Goal: Task Accomplishment & Management: Use online tool/utility

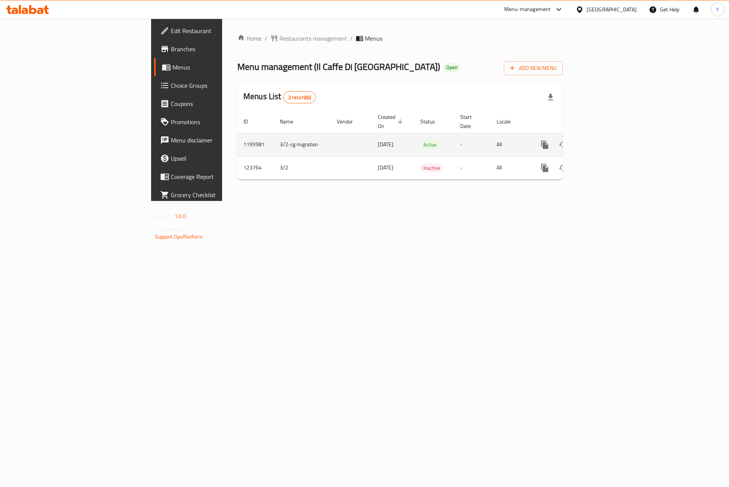
click at [604, 140] on icon "enhanced table" at bounding box center [599, 144] width 9 height 9
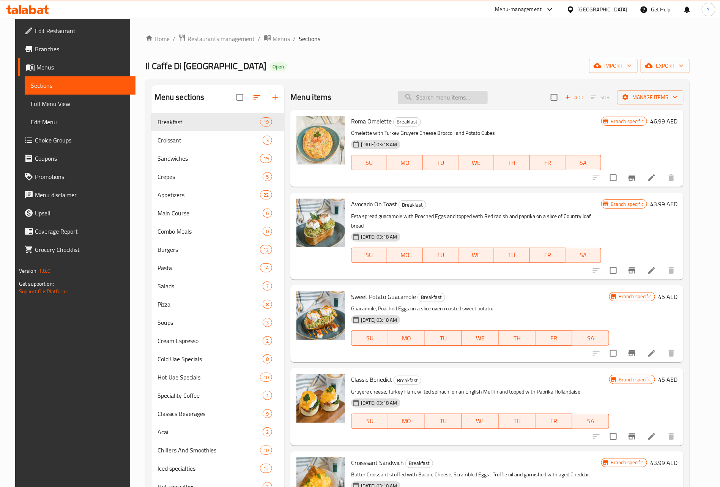
click at [441, 100] on input "search" at bounding box center [443, 97] width 90 height 13
paste input "Cream Espresso"
type input "Cream Espresso"
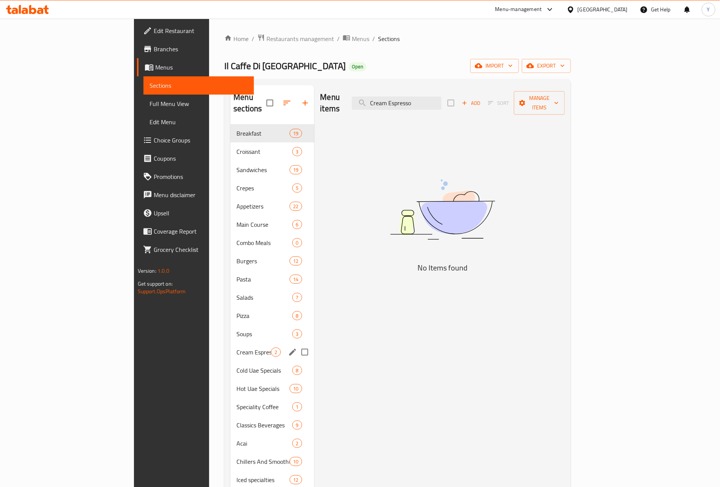
click at [230, 343] on div "Cream Espresso 2" at bounding box center [272, 352] width 84 height 18
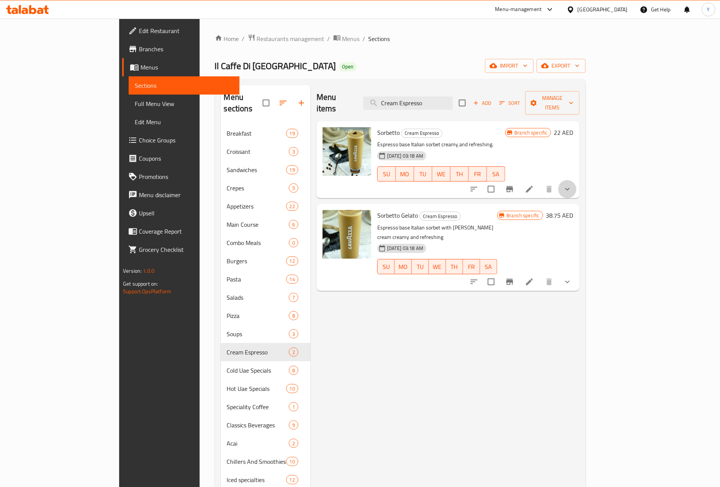
click at [577, 183] on button "show more" at bounding box center [568, 189] width 18 height 18
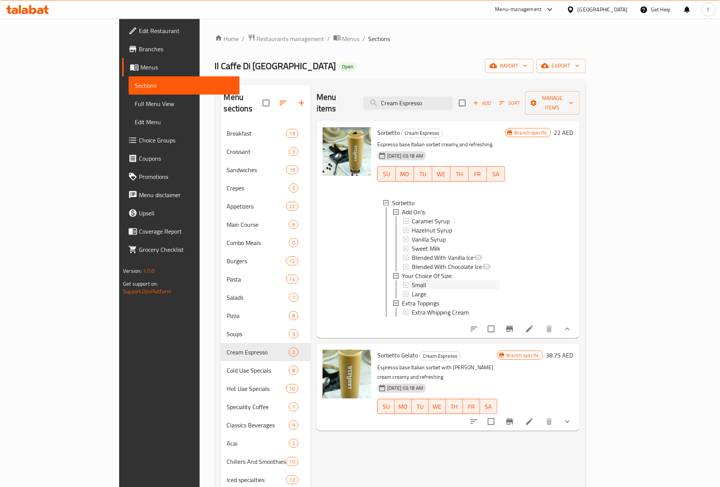
click at [412, 280] on div "Small" at bounding box center [455, 284] width 87 height 9
click at [412, 289] on div "Large" at bounding box center [455, 293] width 87 height 9
click at [572, 417] on icon "show more" at bounding box center [567, 421] width 9 height 9
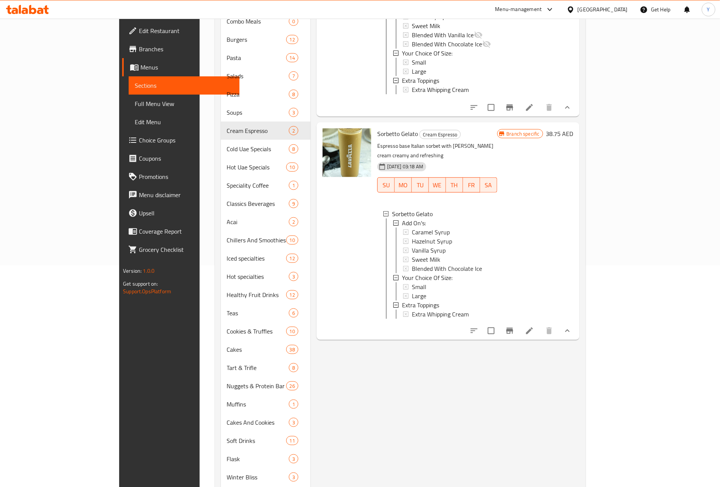
scroll to position [228, 0]
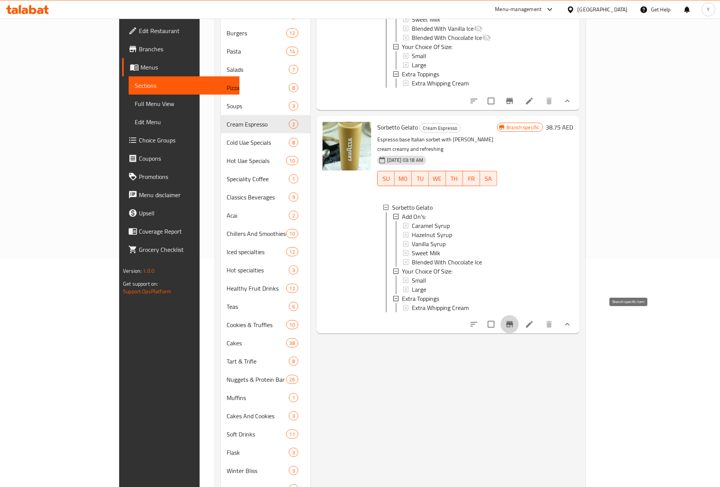
click at [515, 324] on icon "Branch-specific-item" at bounding box center [509, 324] width 9 height 9
click at [412, 276] on span "Small" at bounding box center [419, 280] width 14 height 9
click at [423, 384] on div "Menu items Cream Espresso Add Sort Manage items Sorbetto Cream Espresso Espress…" at bounding box center [445, 233] width 269 height 753
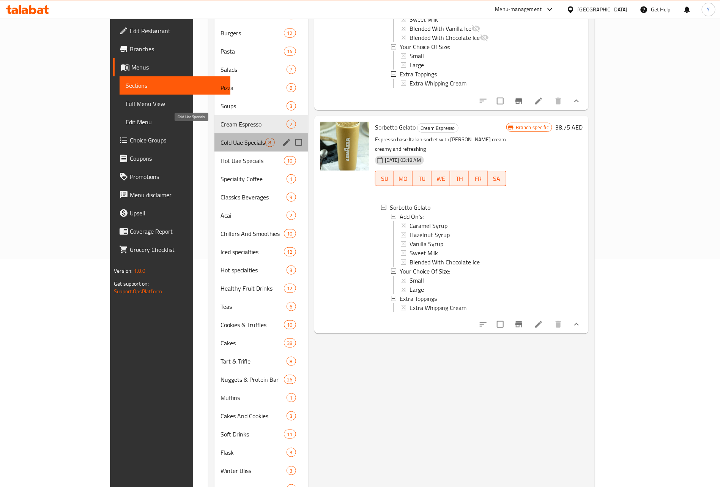
click at [221, 138] on span "Cold Uae Specials" at bounding box center [243, 142] width 44 height 9
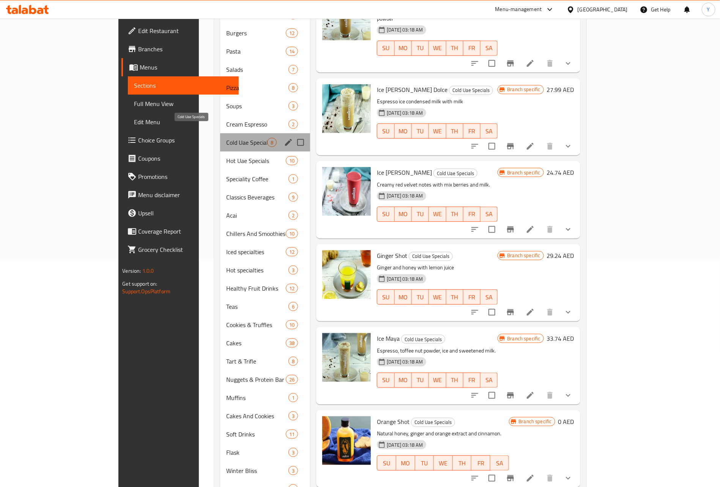
click at [226, 138] on span "Cold Uae Specials" at bounding box center [246, 142] width 41 height 9
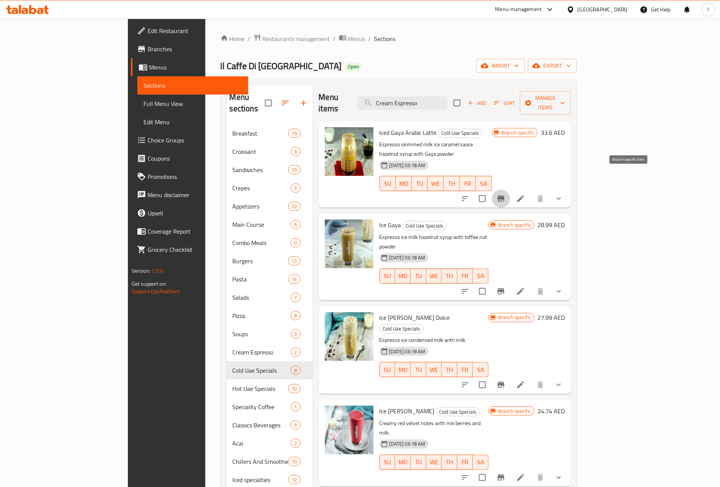
click at [510, 189] on button "Branch-specific-item" at bounding box center [501, 198] width 18 height 18
click at [568, 189] on button "show more" at bounding box center [559, 198] width 18 height 18
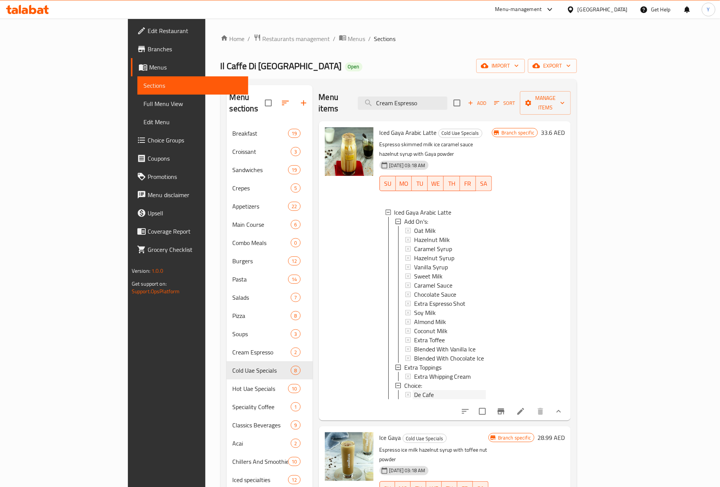
click at [414, 390] on span "De Cafe" at bounding box center [424, 394] width 20 height 9
click at [445, 96] on input "Cream Espresso" at bounding box center [403, 102] width 90 height 13
paste input "Vimto Milkshake in Iced Specialities"
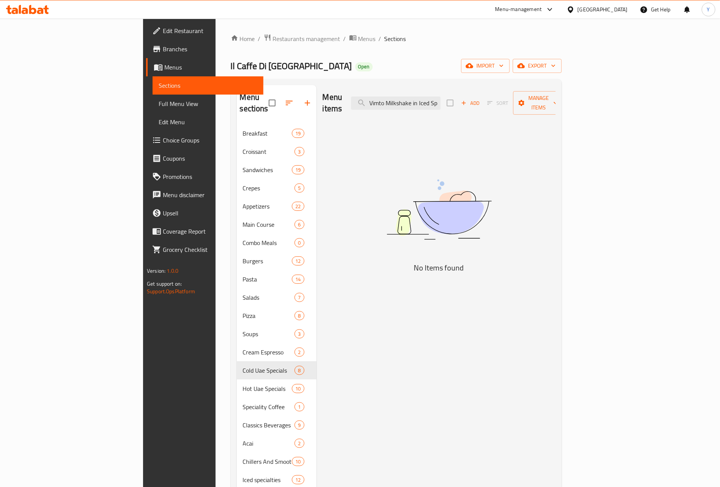
click at [451, 108] on div "Menu items Vimto Milkshake in Iced Specialities Add Sort Manage items" at bounding box center [439, 103] width 233 height 36
click at [441, 97] on input "Vimto Milkshake in Iced Specialities" at bounding box center [396, 102] width 90 height 13
paste input "search"
type input "Vimto Milkshake"
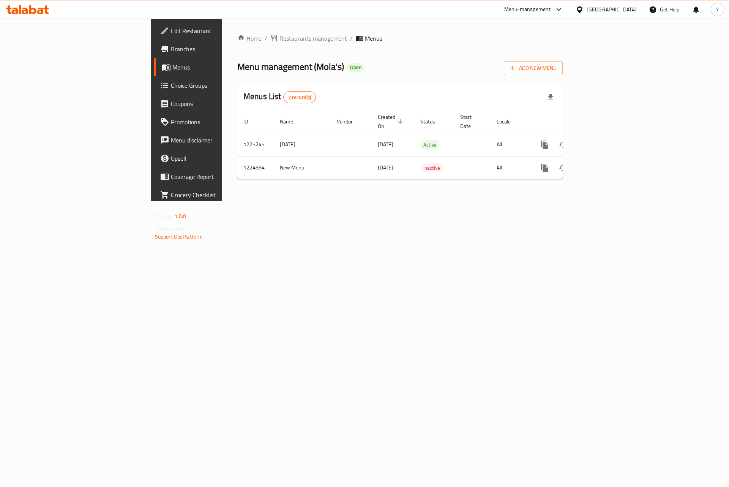
click at [171, 49] on span "Branches" at bounding box center [219, 48] width 96 height 9
click at [171, 52] on span "Branches" at bounding box center [219, 48] width 96 height 9
click at [578, 178] on div "Home / Restaurants management / Menus Menu management ( LR ) Open Add New Menu …" at bounding box center [400, 98] width 356 height 159
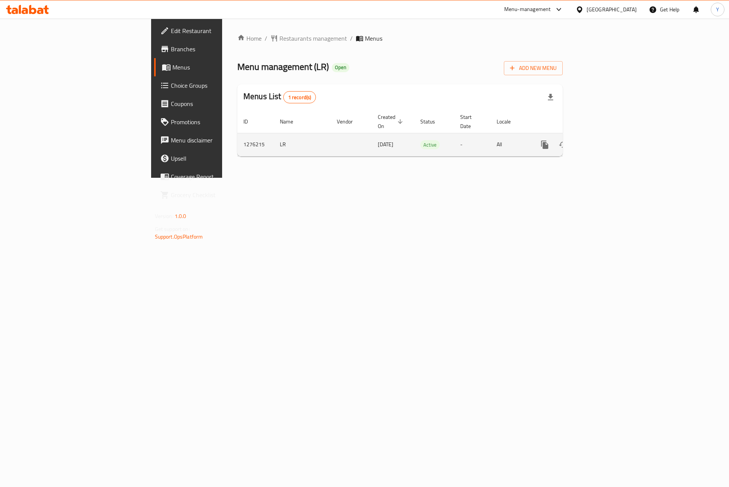
click at [609, 139] on link "enhanced table" at bounding box center [599, 145] width 18 height 18
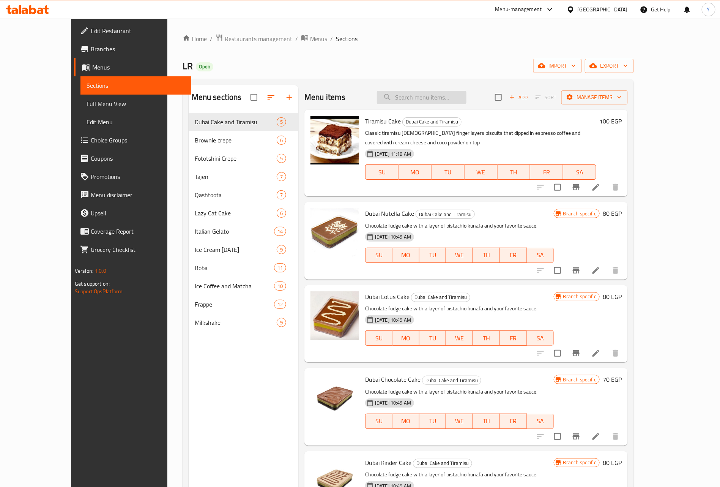
click at [467, 96] on input "search" at bounding box center [422, 97] width 90 height 13
paste input "لاتيه"
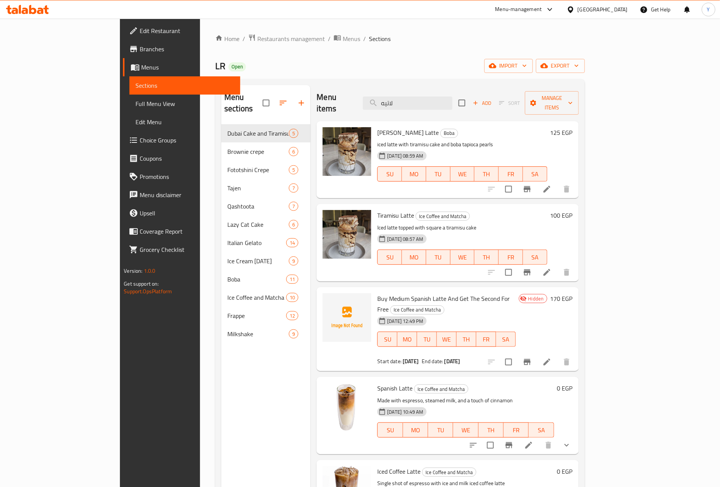
click at [600, 138] on div "Home / Restaurants management / Menus / Sections LR Open import export Menu sec…" at bounding box center [400, 306] width 400 height 575
click at [453, 101] on input "لاتيه" at bounding box center [408, 102] width 90 height 13
paste input "انيليا"
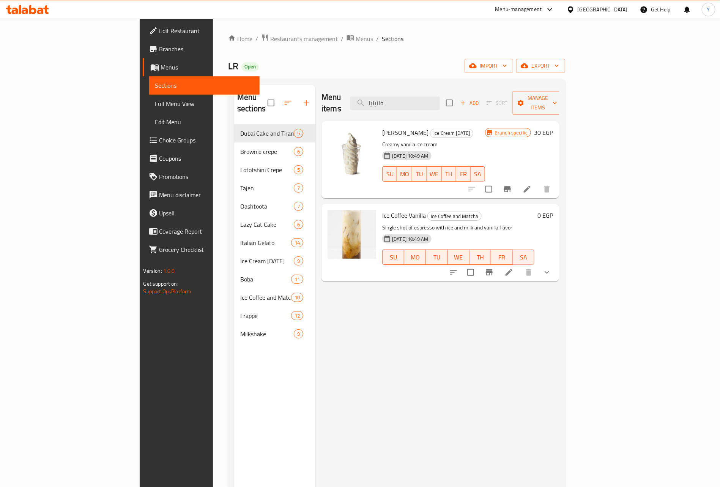
type input "فانيليا"
click at [556, 266] on button "show more" at bounding box center [547, 272] width 18 height 18
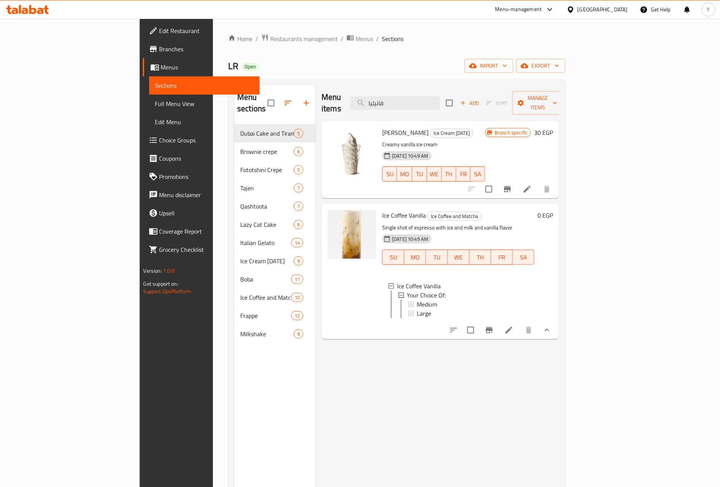
click at [468, 106] on div "Menu items فانيليا Add Sort Manage items" at bounding box center [441, 103] width 238 height 36
click at [440, 97] on input "فانيليا" at bounding box center [395, 102] width 90 height 13
paste input "راميل"
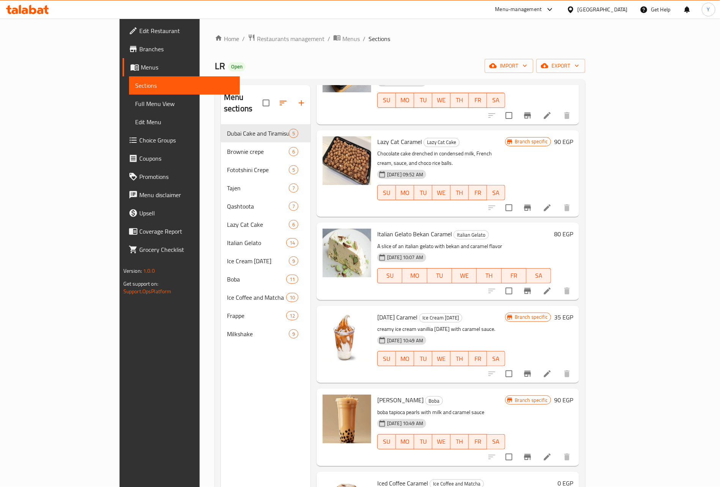
scroll to position [523, 0]
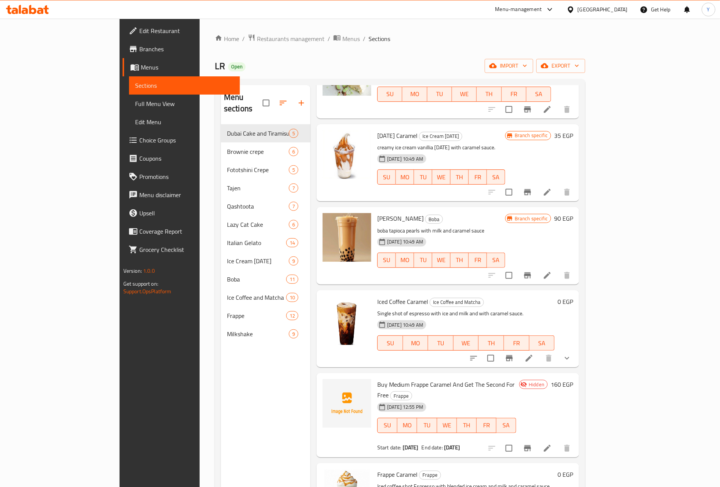
click at [421, 132] on div "Ice Cream [DATE]" at bounding box center [440, 136] width 43 height 9
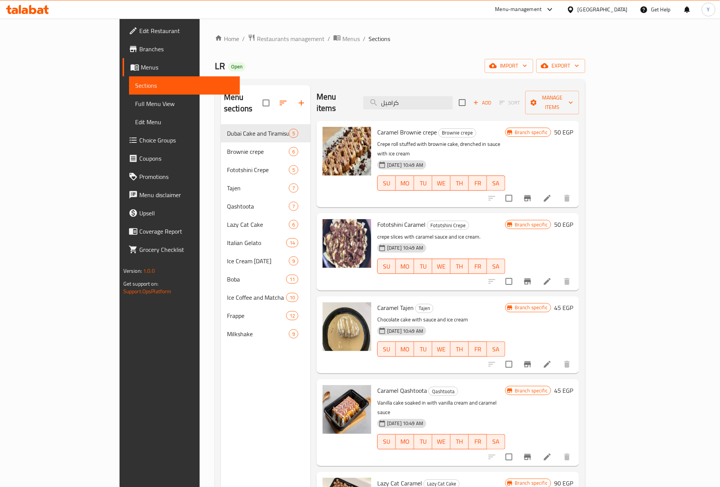
scroll to position [0, 0]
click at [453, 99] on input "كراميل" at bounding box center [408, 102] width 90 height 13
paste input "وكا"
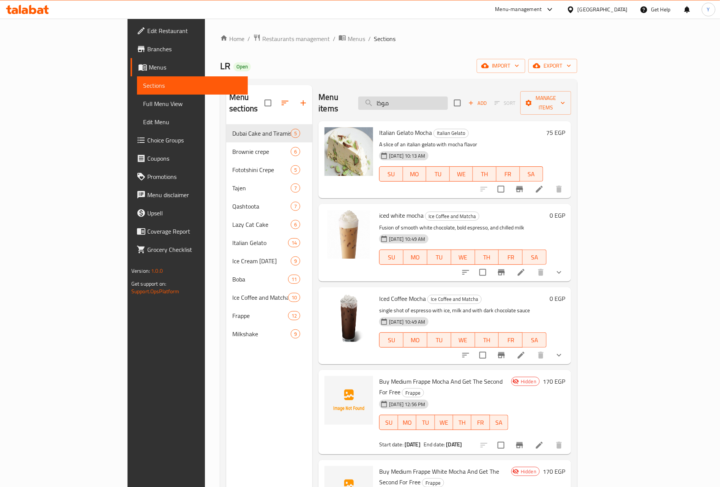
click at [448, 99] on input "موكا" at bounding box center [403, 102] width 90 height 13
paste input "ايت موكا"
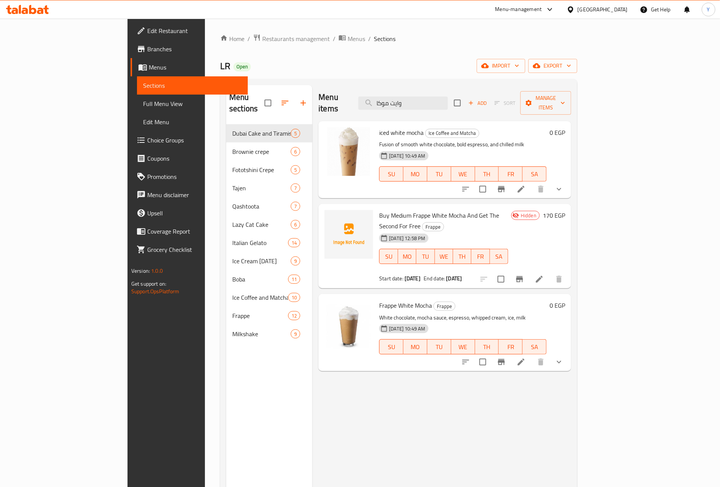
paste input "وتس"
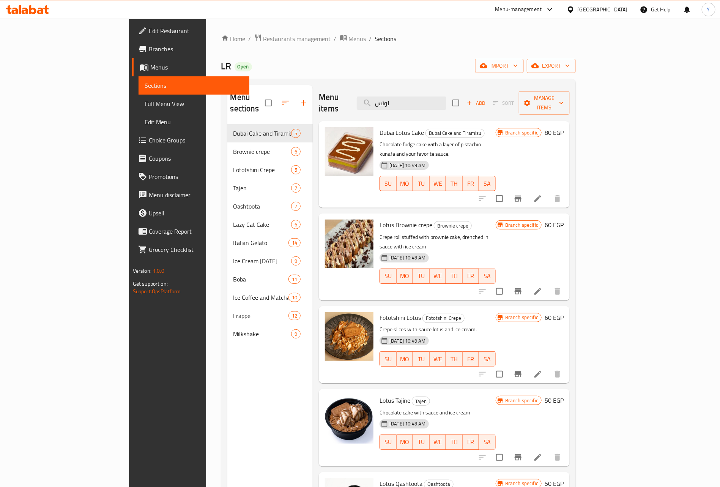
type input "لوتس"
